Goal: Information Seeking & Learning: Learn about a topic

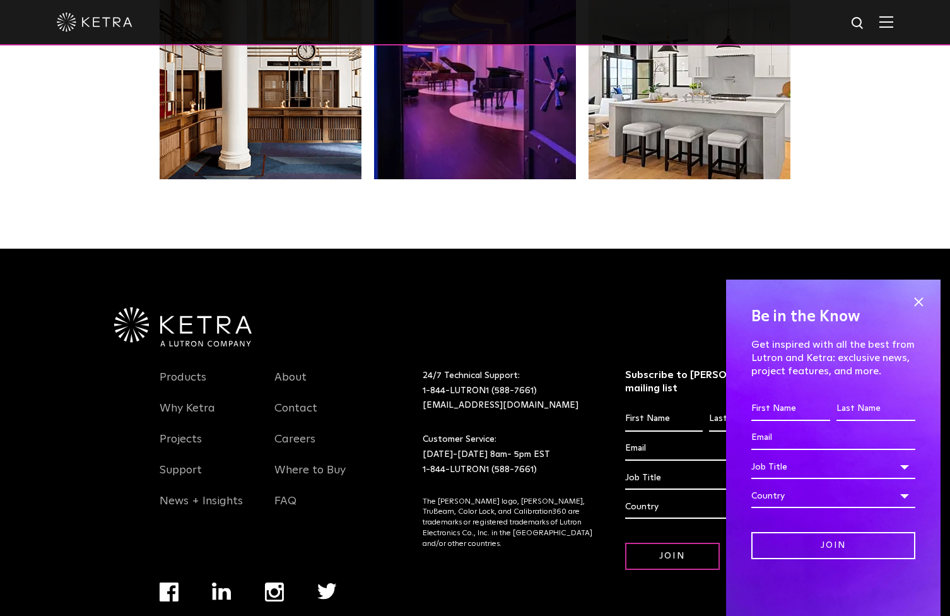
scroll to position [2648, 0]
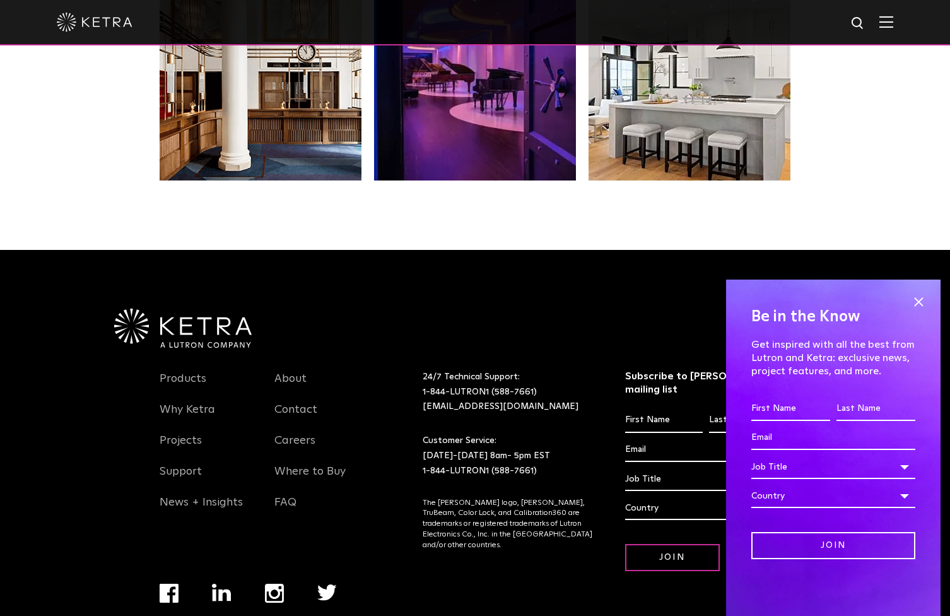
click at [885, 31] on div at bounding box center [475, 22] width 836 height 44
click at [920, 300] on span at bounding box center [918, 301] width 19 height 19
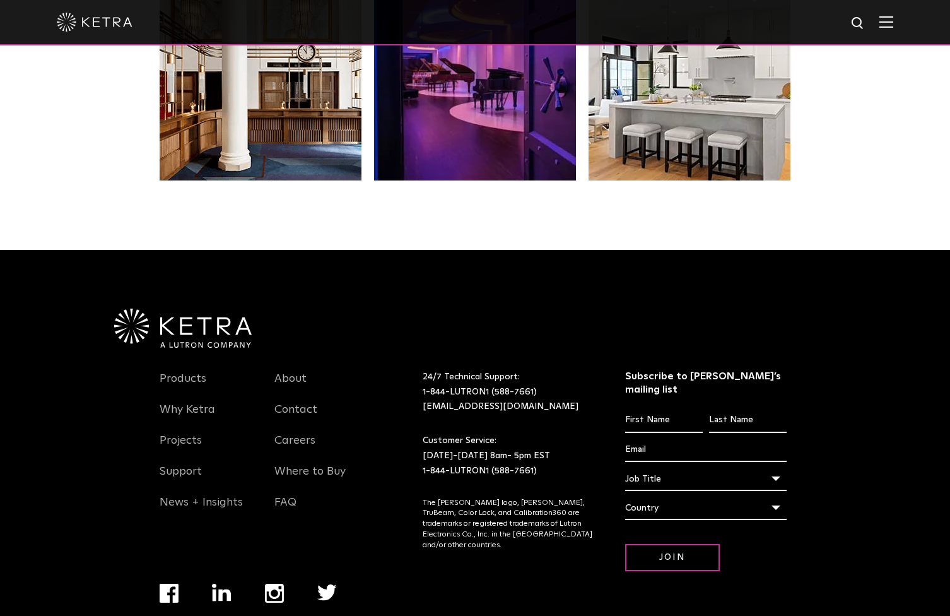
click at [888, 21] on img at bounding box center [886, 22] width 14 height 12
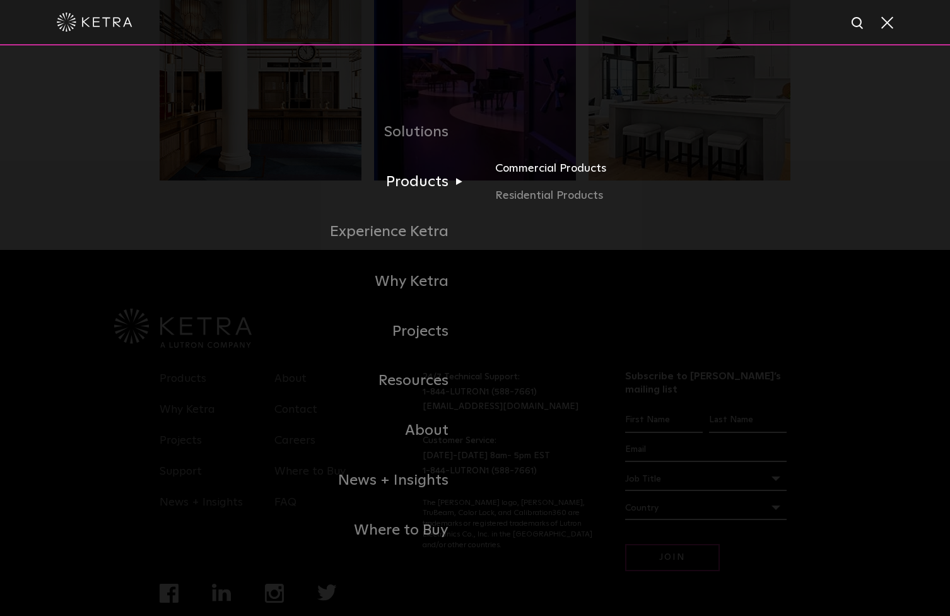
click at [556, 172] on link "Commercial Products" at bounding box center [642, 173] width 295 height 28
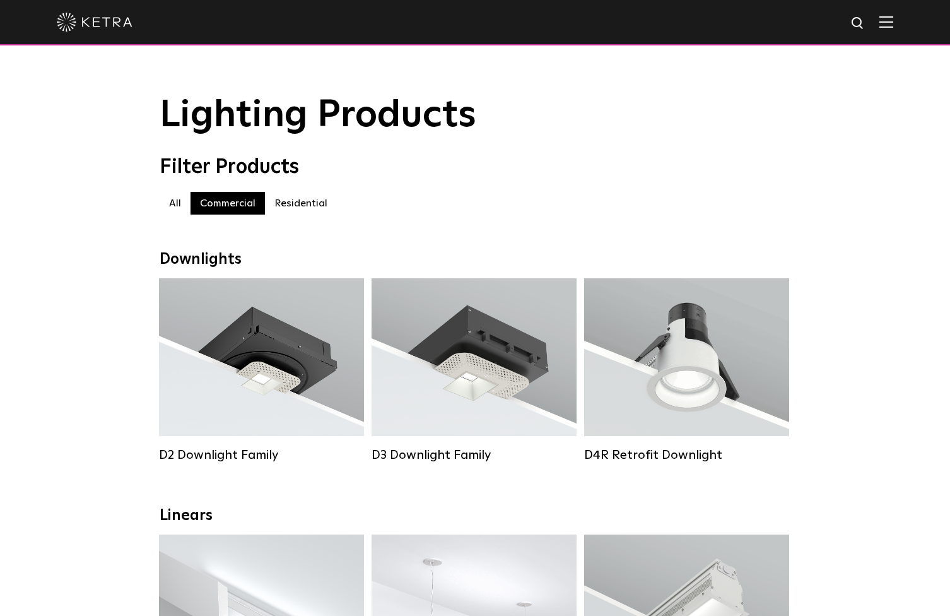
click at [870, 28] on div at bounding box center [475, 22] width 836 height 44
click at [881, 26] on img at bounding box center [886, 22] width 14 height 12
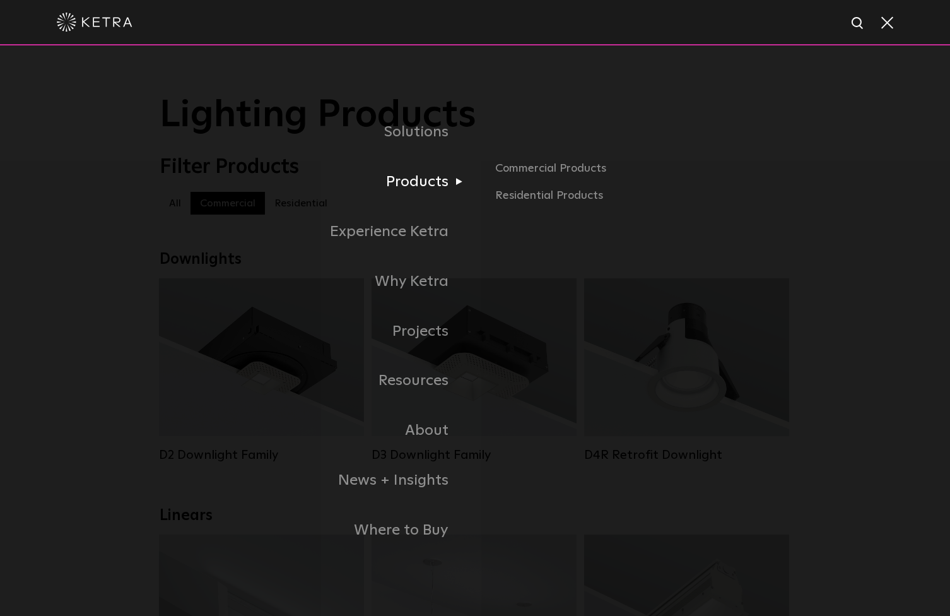
click at [440, 188] on link "Products" at bounding box center [317, 182] width 315 height 50
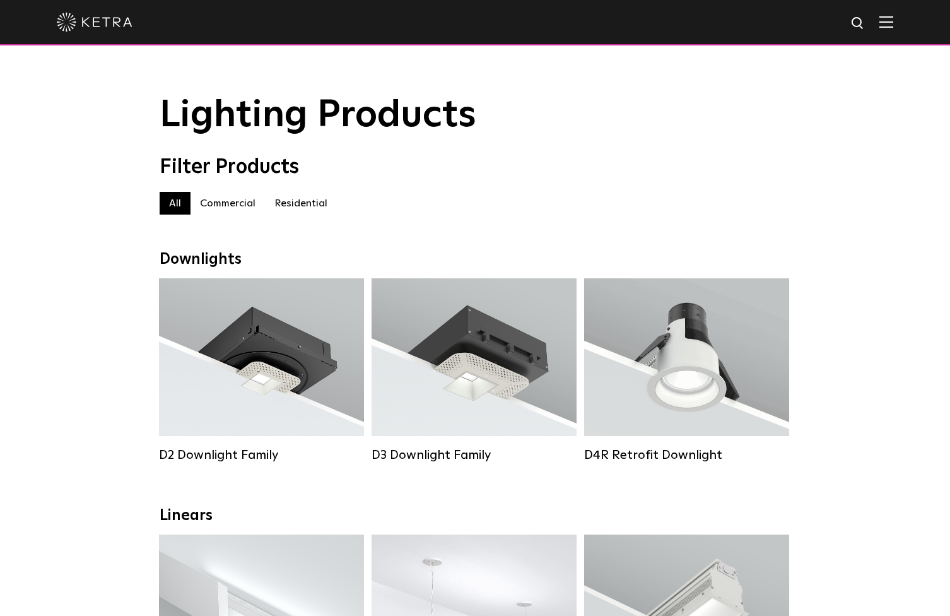
click at [289, 202] on label "Residential" at bounding box center [301, 203] width 72 height 23
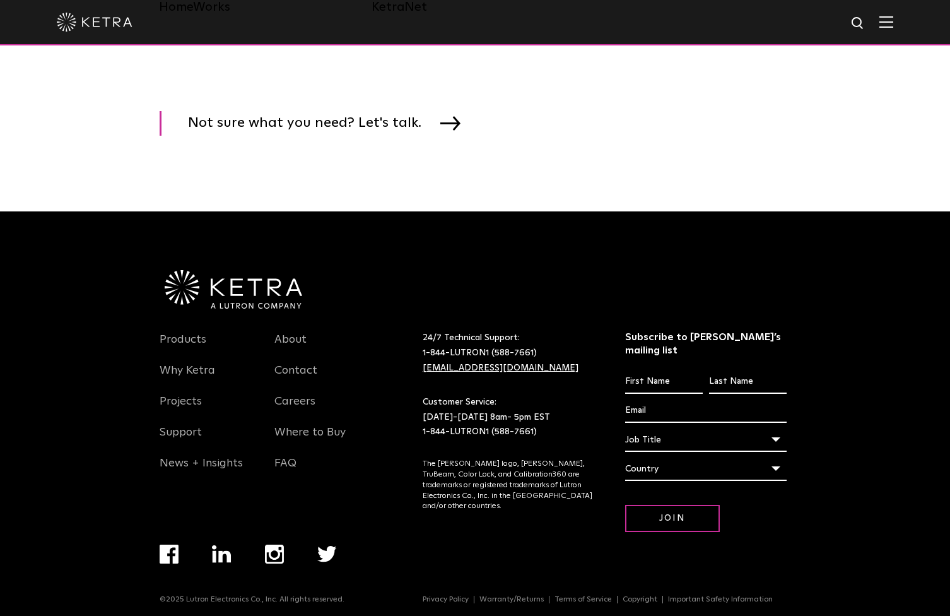
scroll to position [1933, 0]
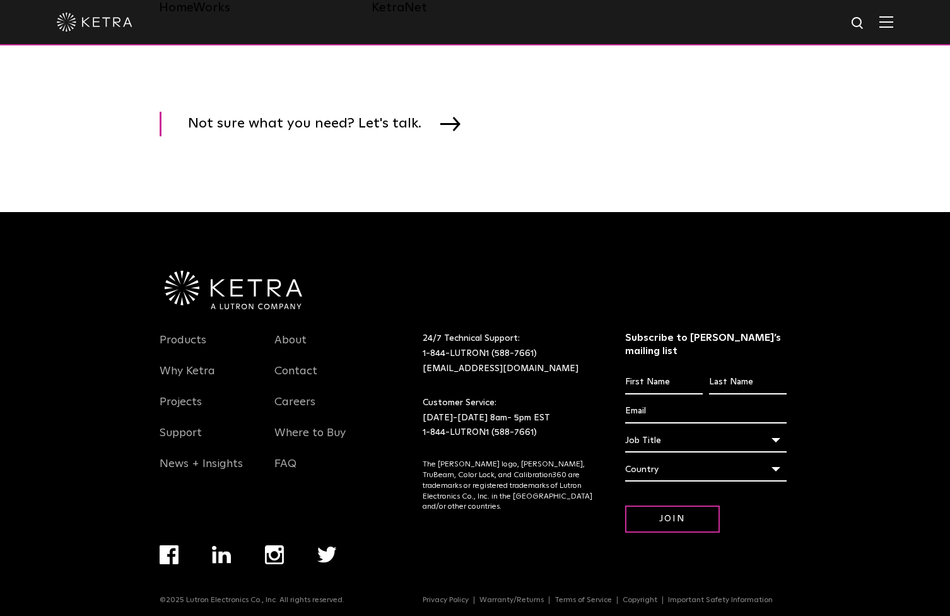
click at [482, 127] on span "Not sure what you need? Let's talk." at bounding box center [472, 122] width 624 height 28
